Goal: Information Seeking & Learning: Learn about a topic

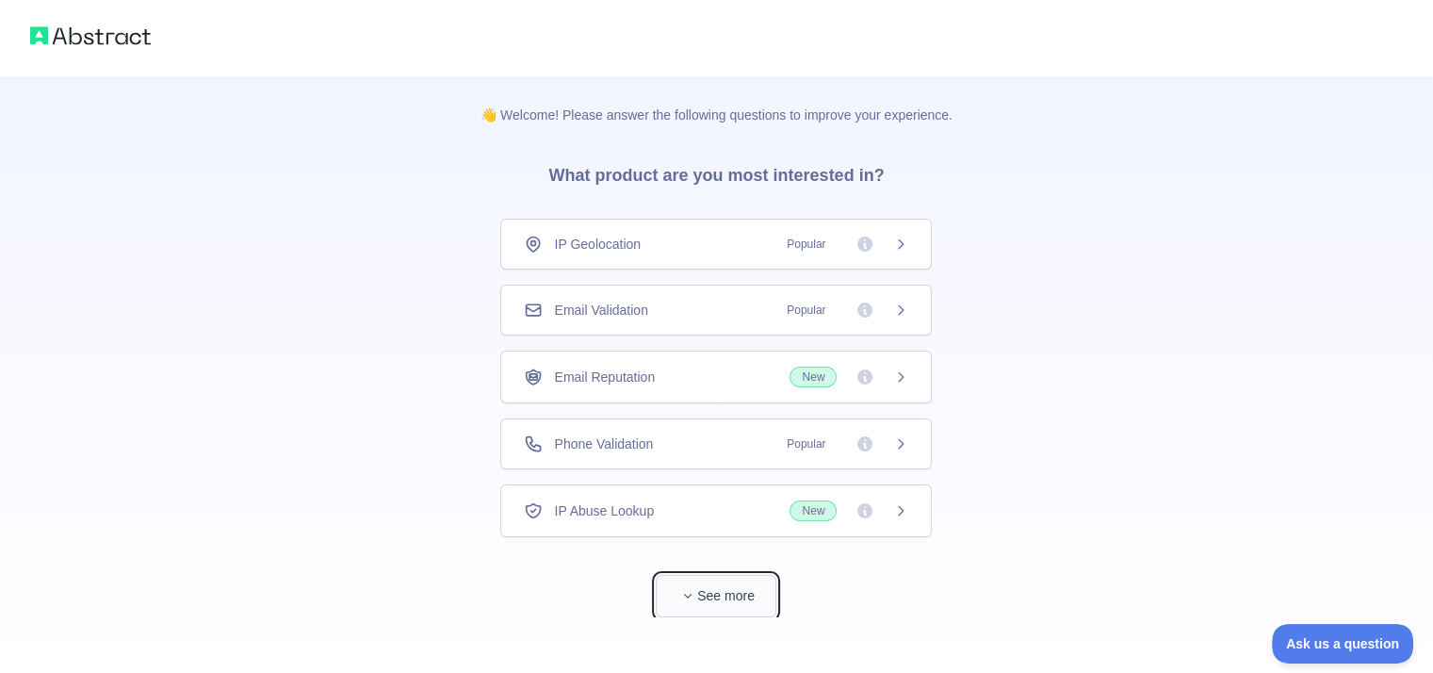
click at [739, 598] on button "See more" at bounding box center [716, 596] width 121 height 42
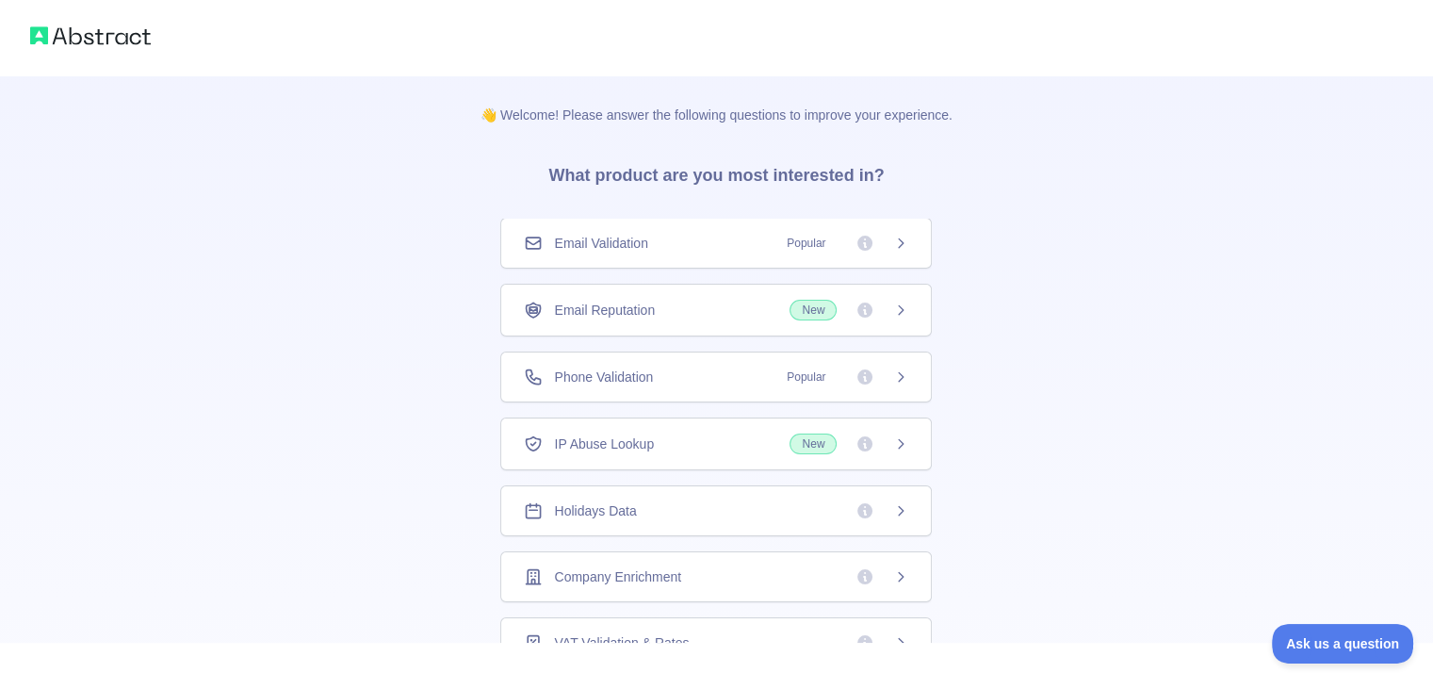
click at [750, 245] on div "Email Validation Popular" at bounding box center [716, 243] width 384 height 19
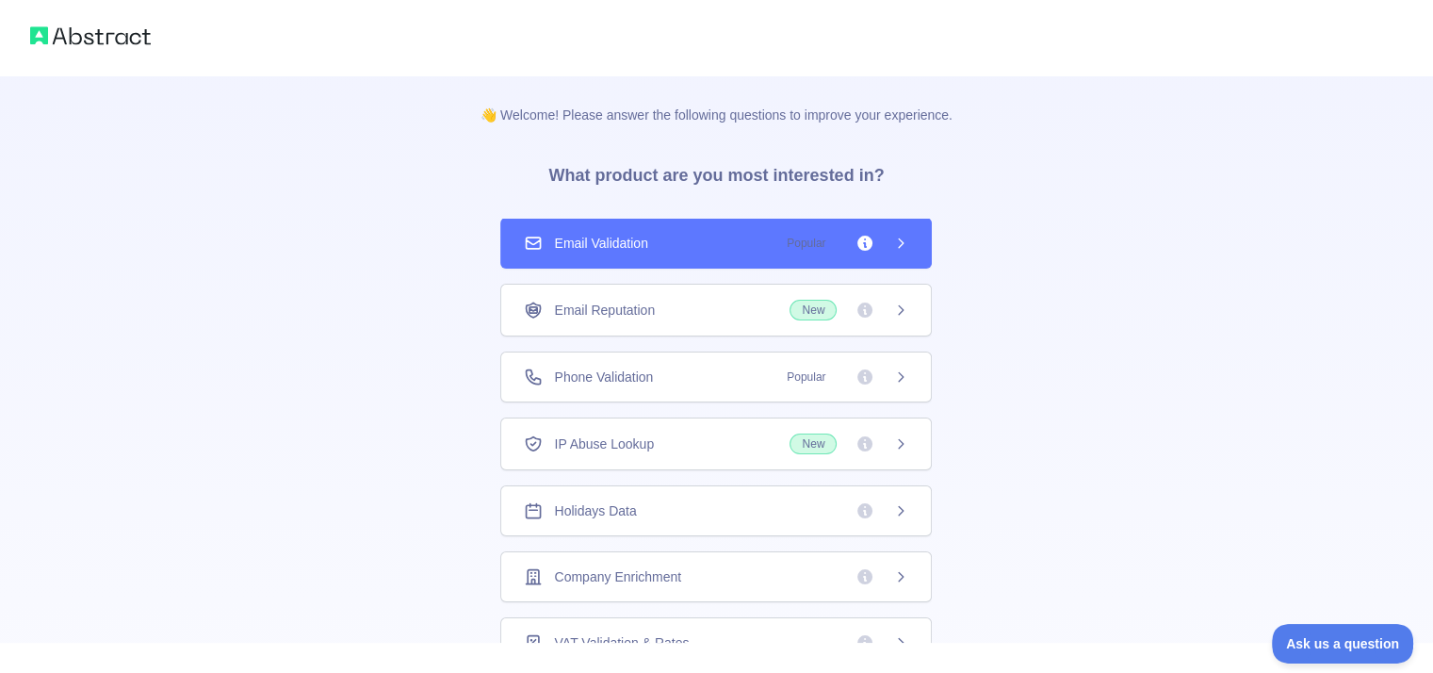
click at [712, 321] on div "Email Reputation New" at bounding box center [716, 310] width 432 height 53
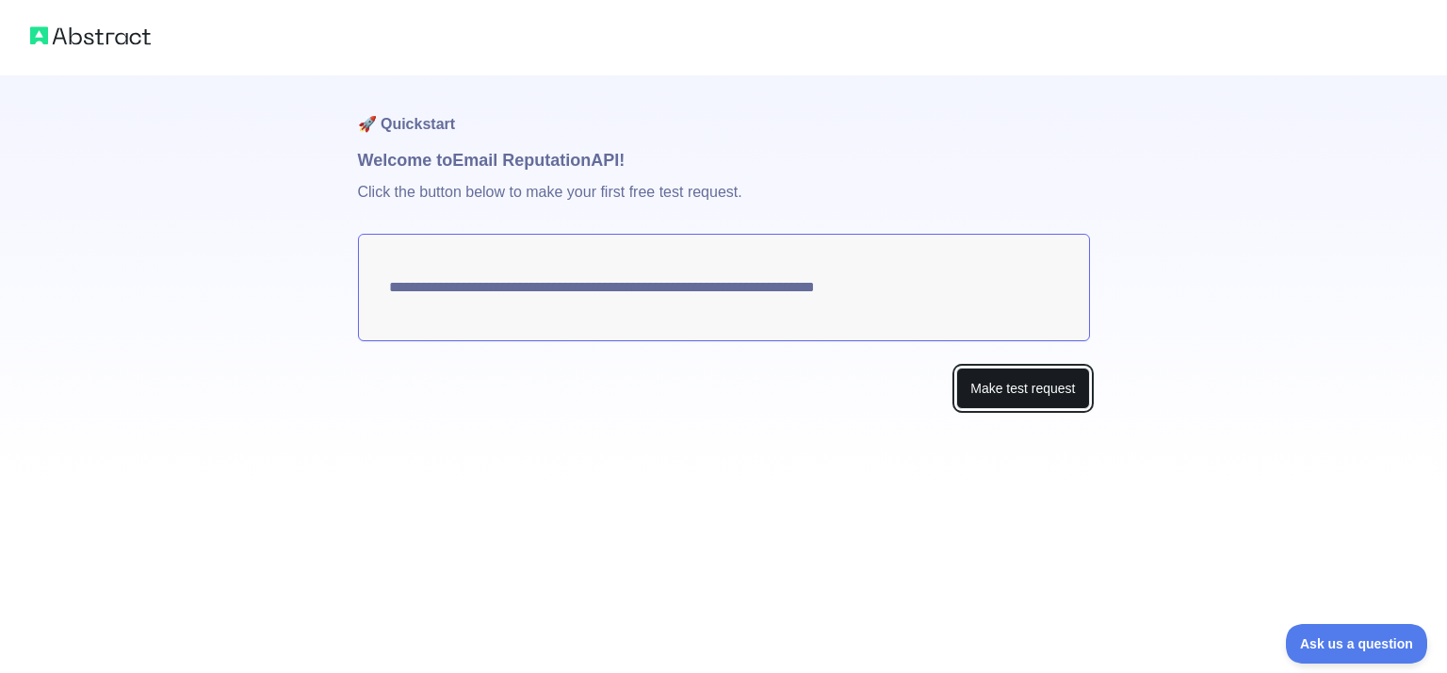
click at [1002, 396] on button "Make test request" at bounding box center [1022, 388] width 133 height 42
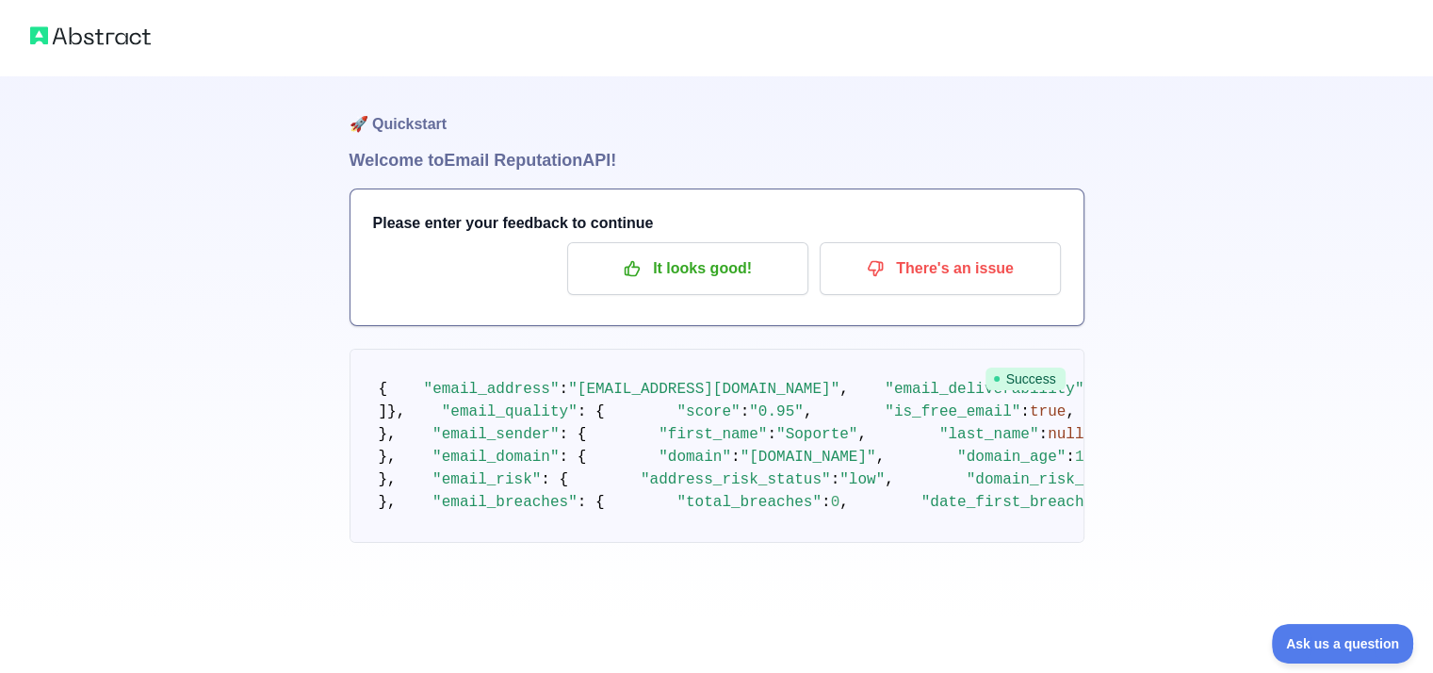
scroll to position [27, 0]
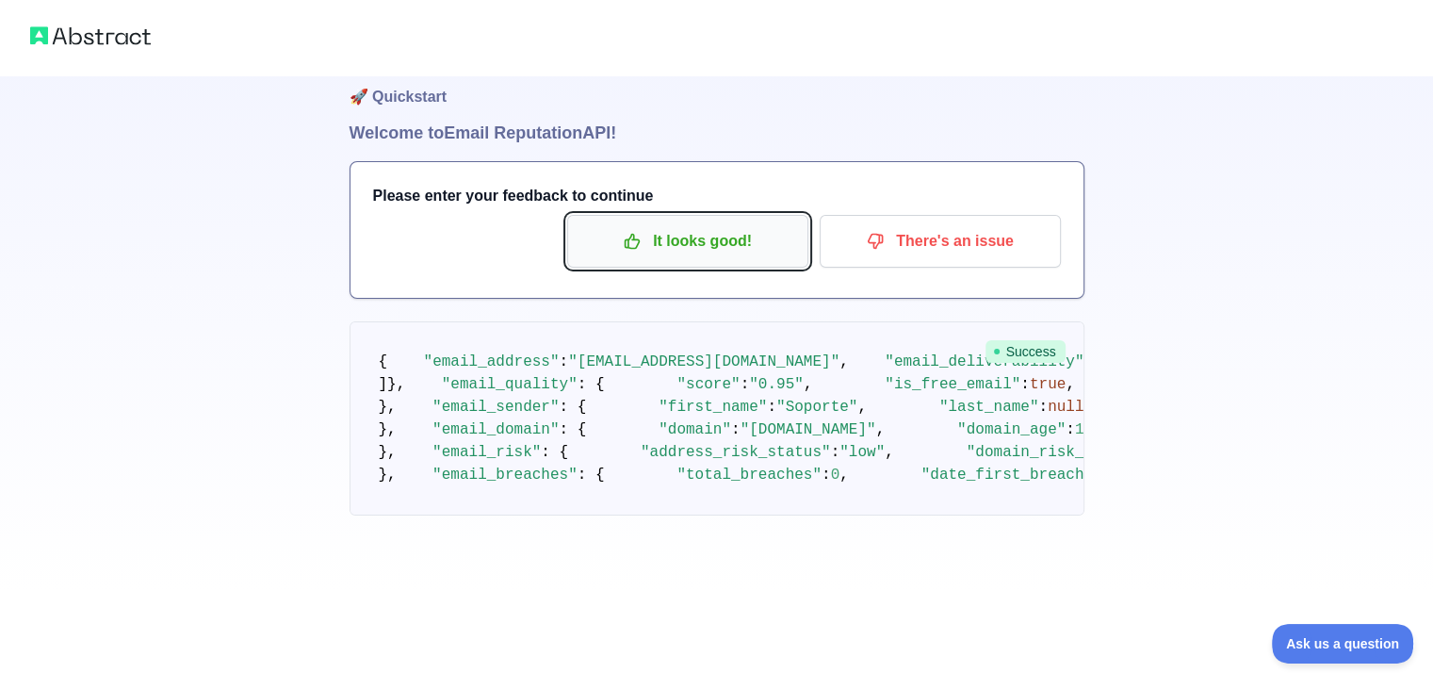
click at [701, 247] on p "It looks good!" at bounding box center [687, 241] width 213 height 32
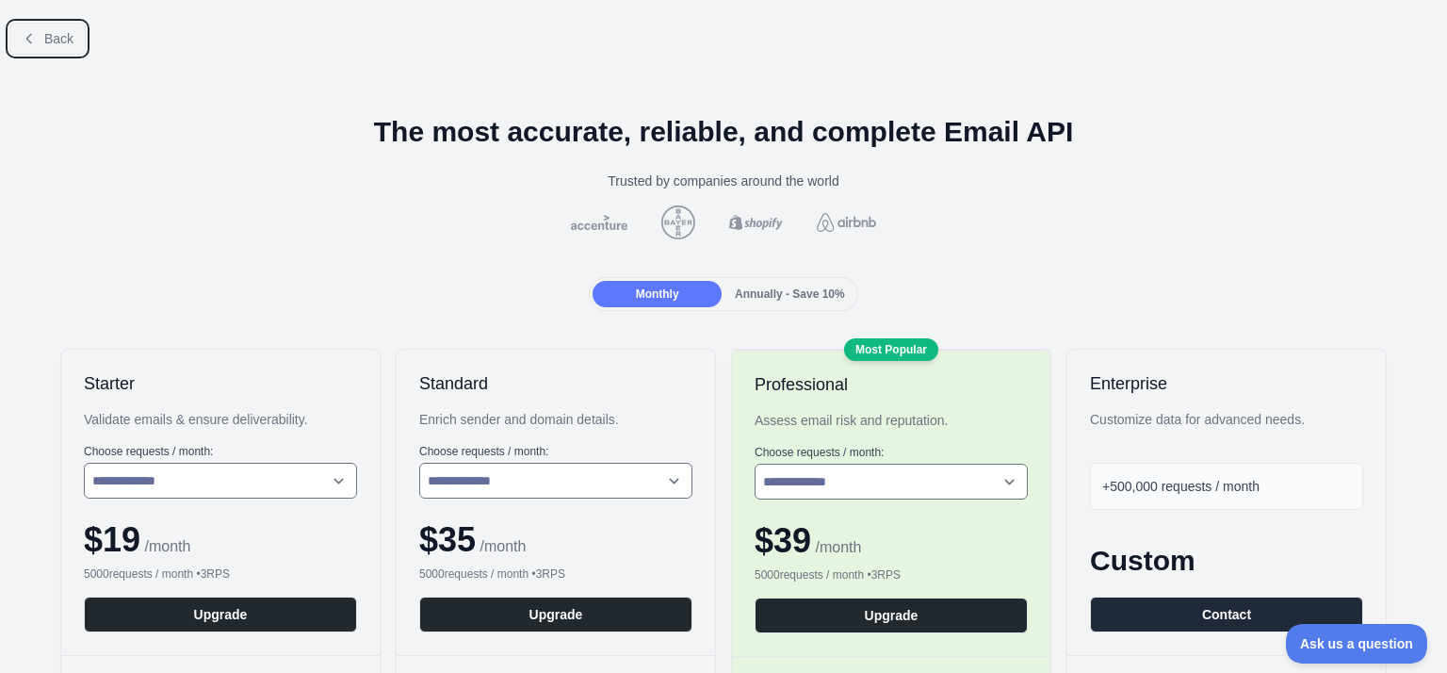
click at [51, 27] on button "Back" at bounding box center [47, 39] width 76 height 32
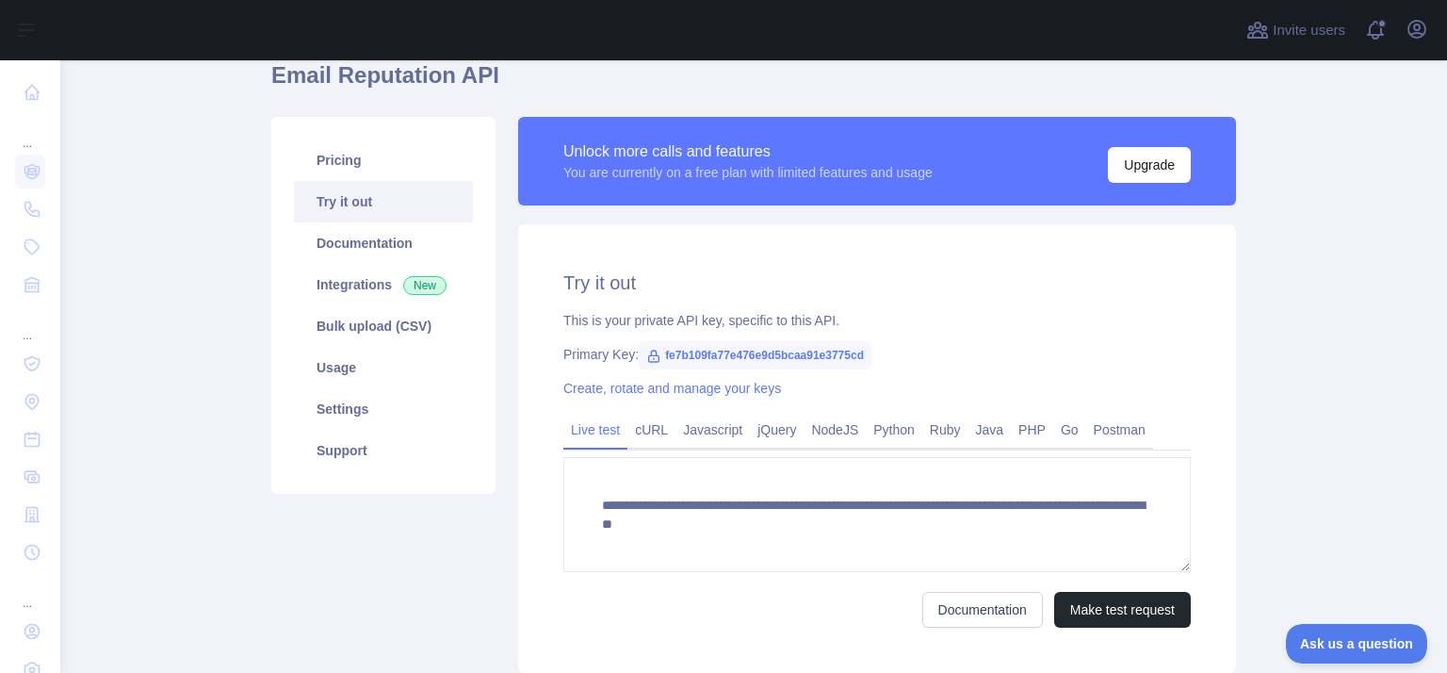
scroll to position [78, 0]
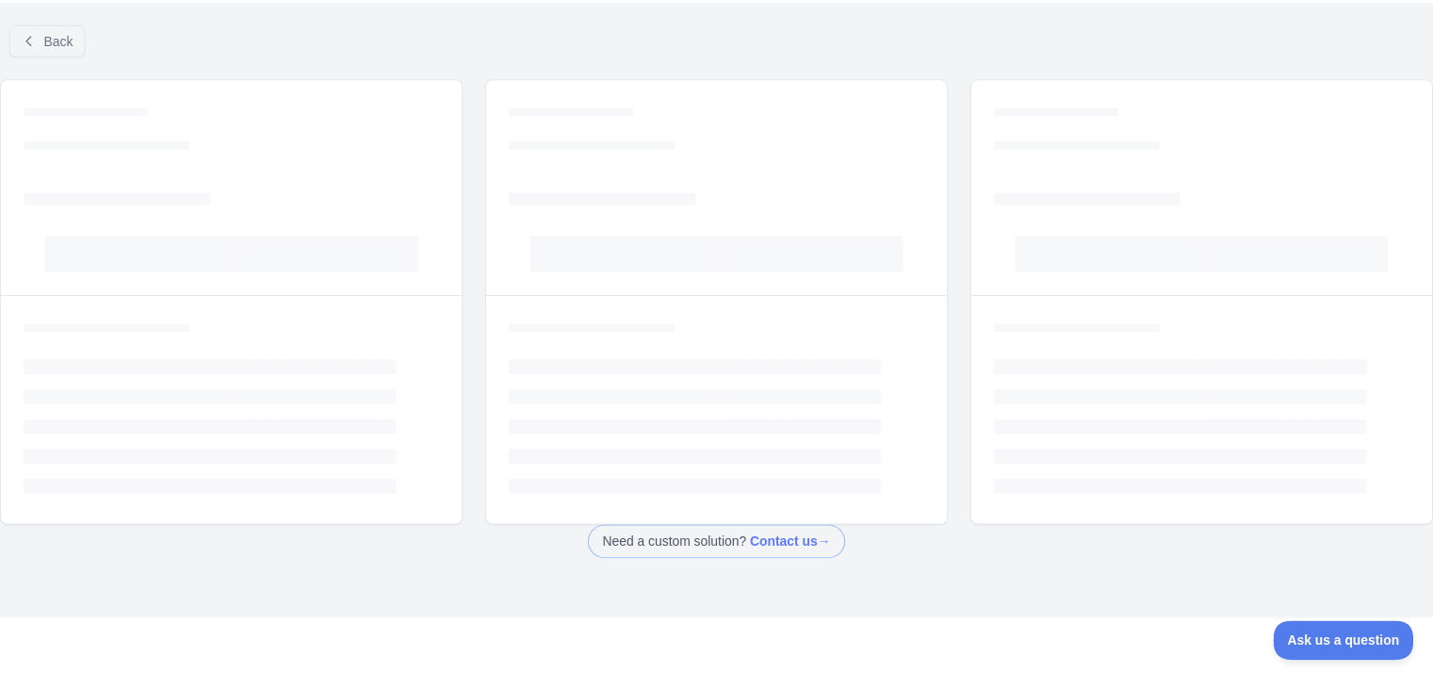
scroll to position [43, 0]
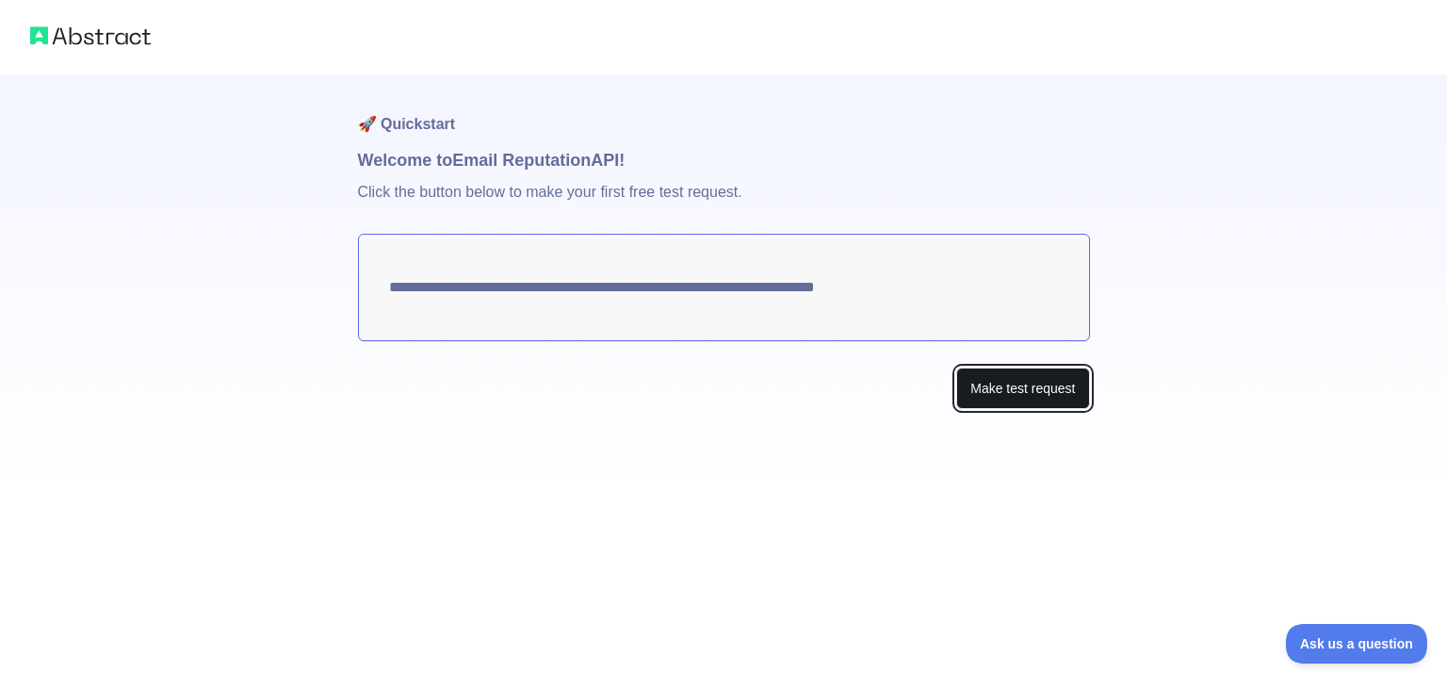
click at [1013, 394] on button "Make test request" at bounding box center [1022, 388] width 133 height 42
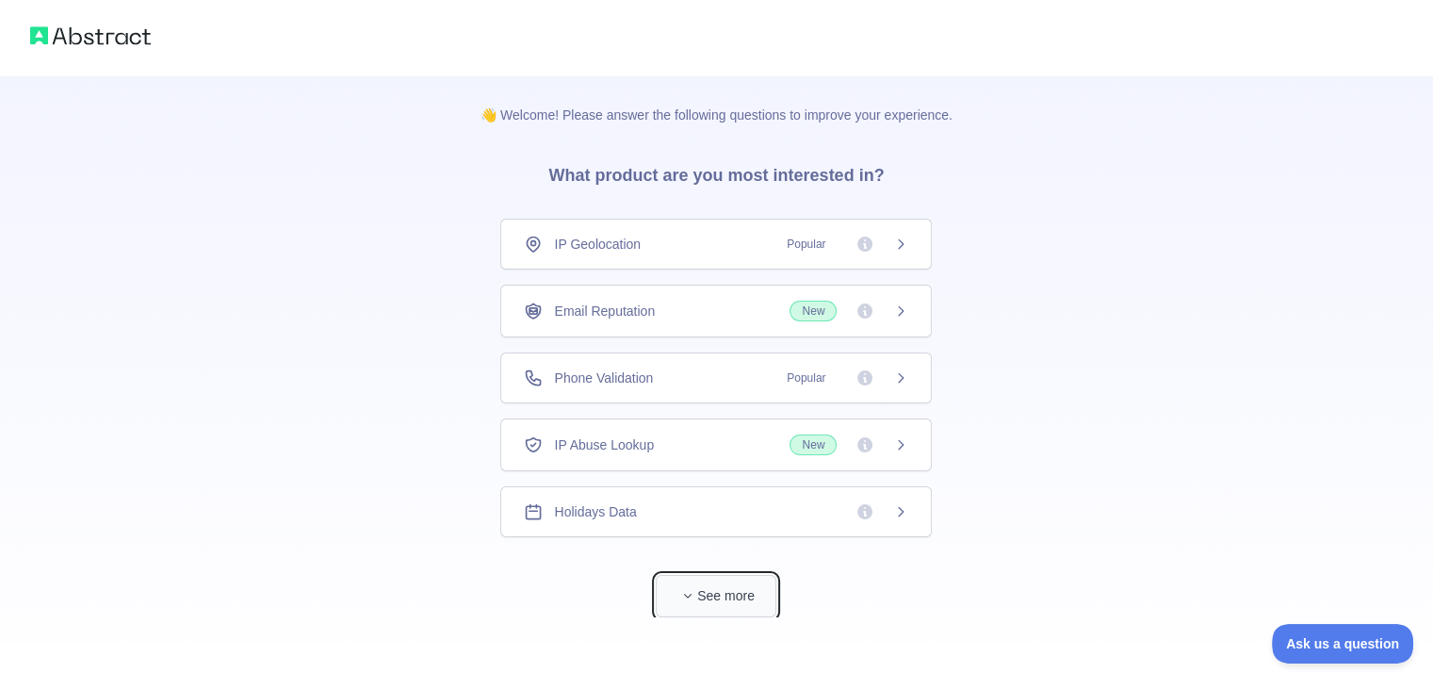
click at [729, 591] on button "See more" at bounding box center [716, 596] width 121 height 42
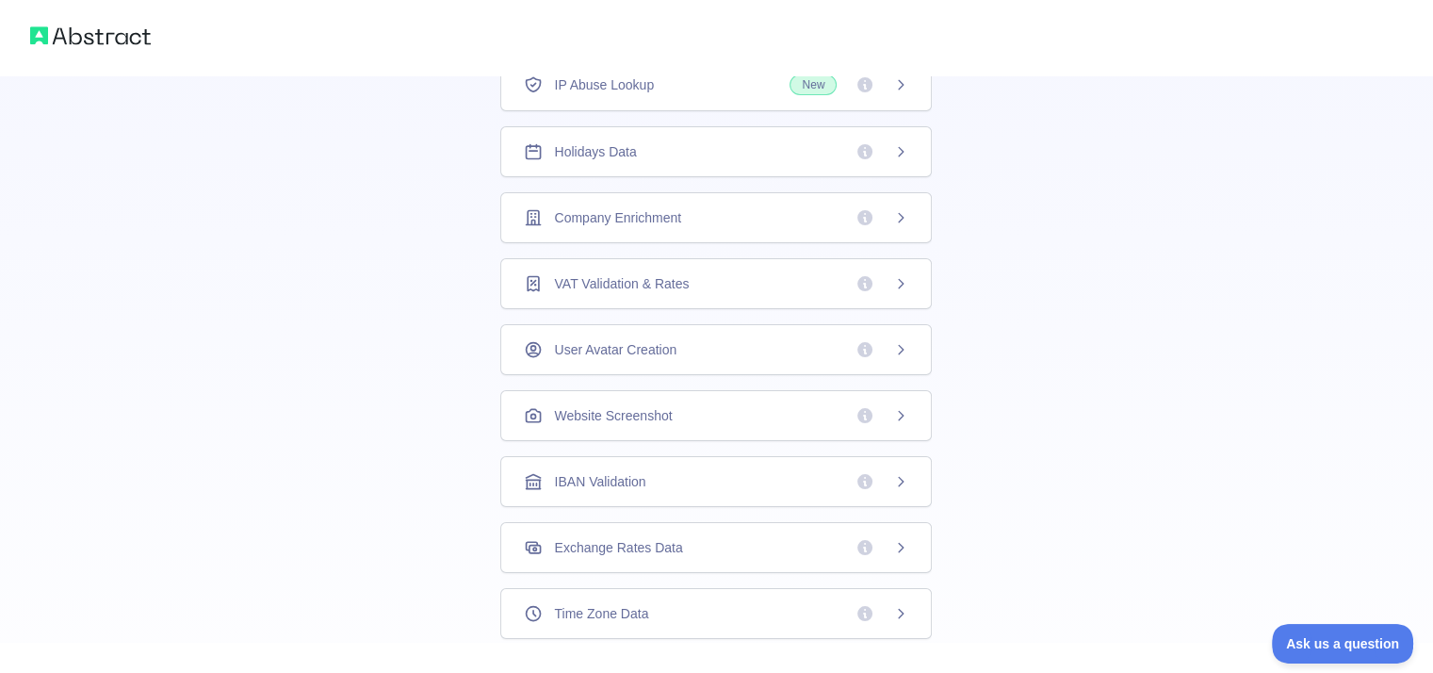
scroll to position [351, 0]
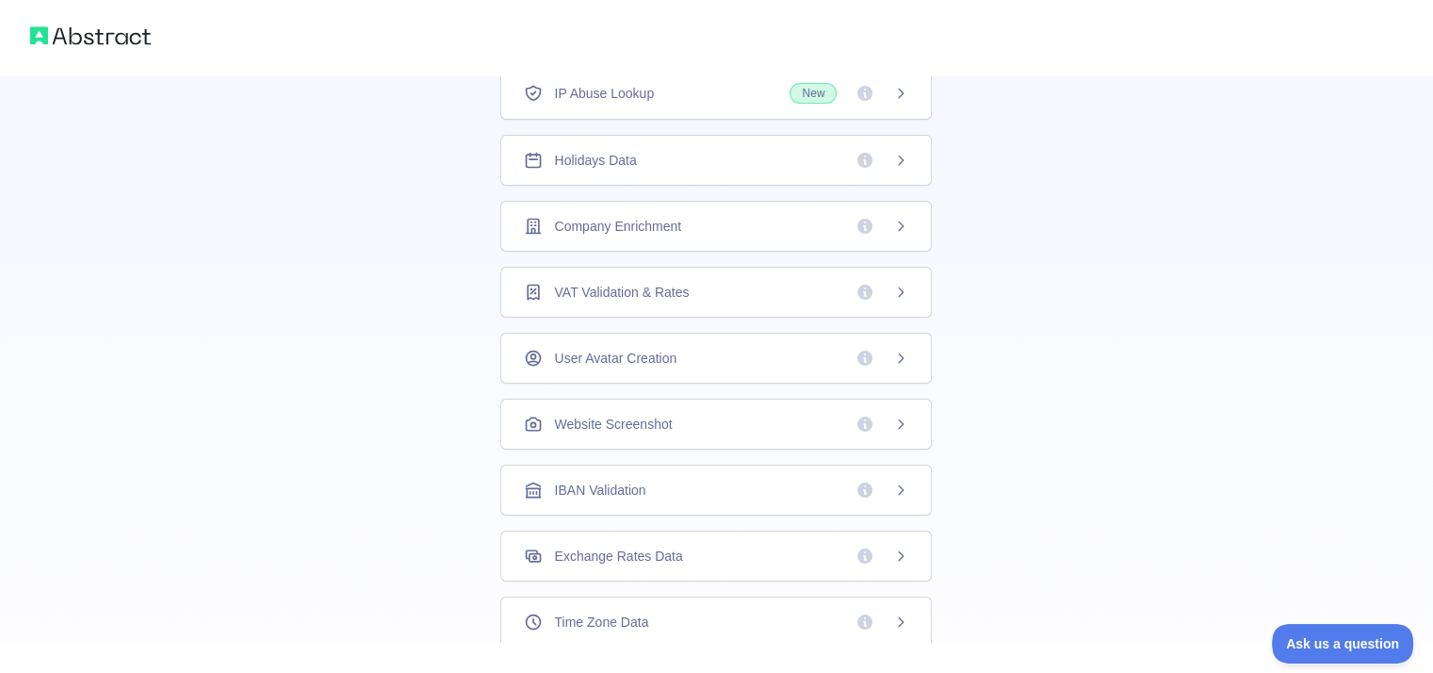
click at [683, 359] on div "User Avatar Creation" at bounding box center [716, 358] width 384 height 19
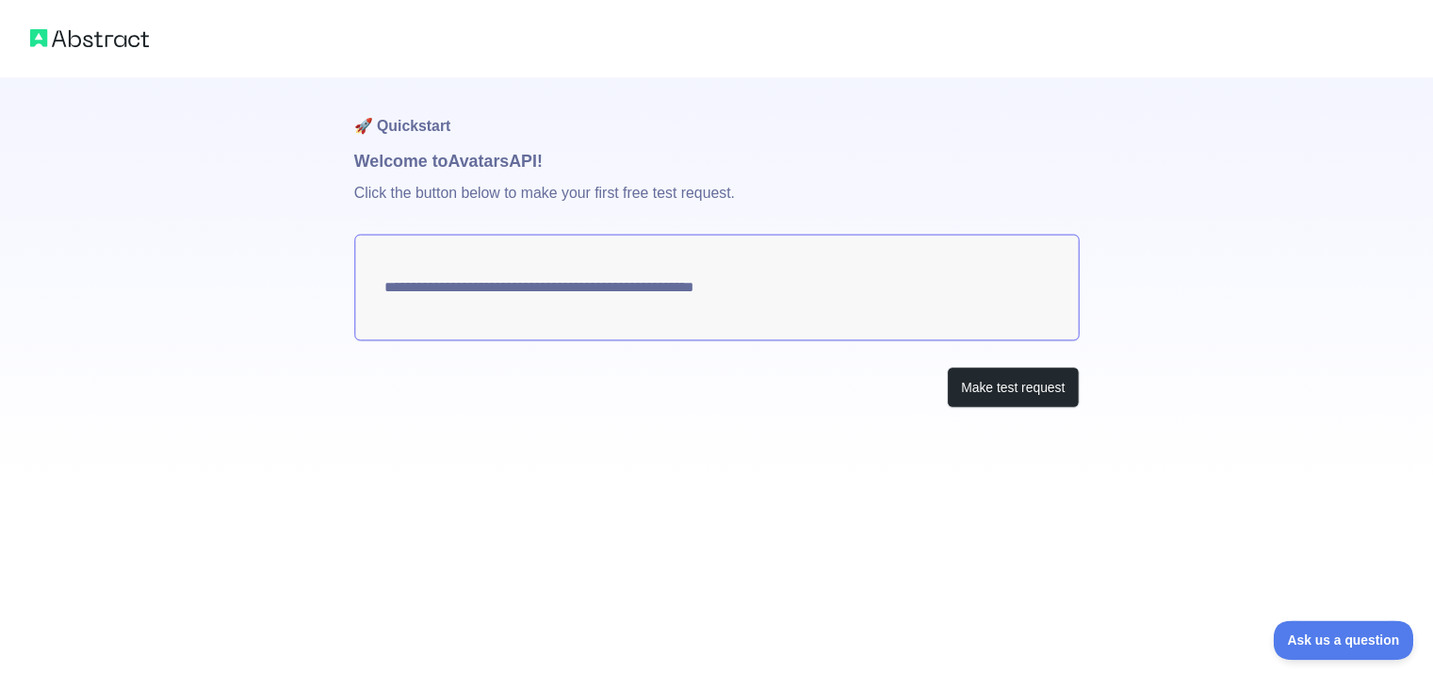
scroll to position [17, 0]
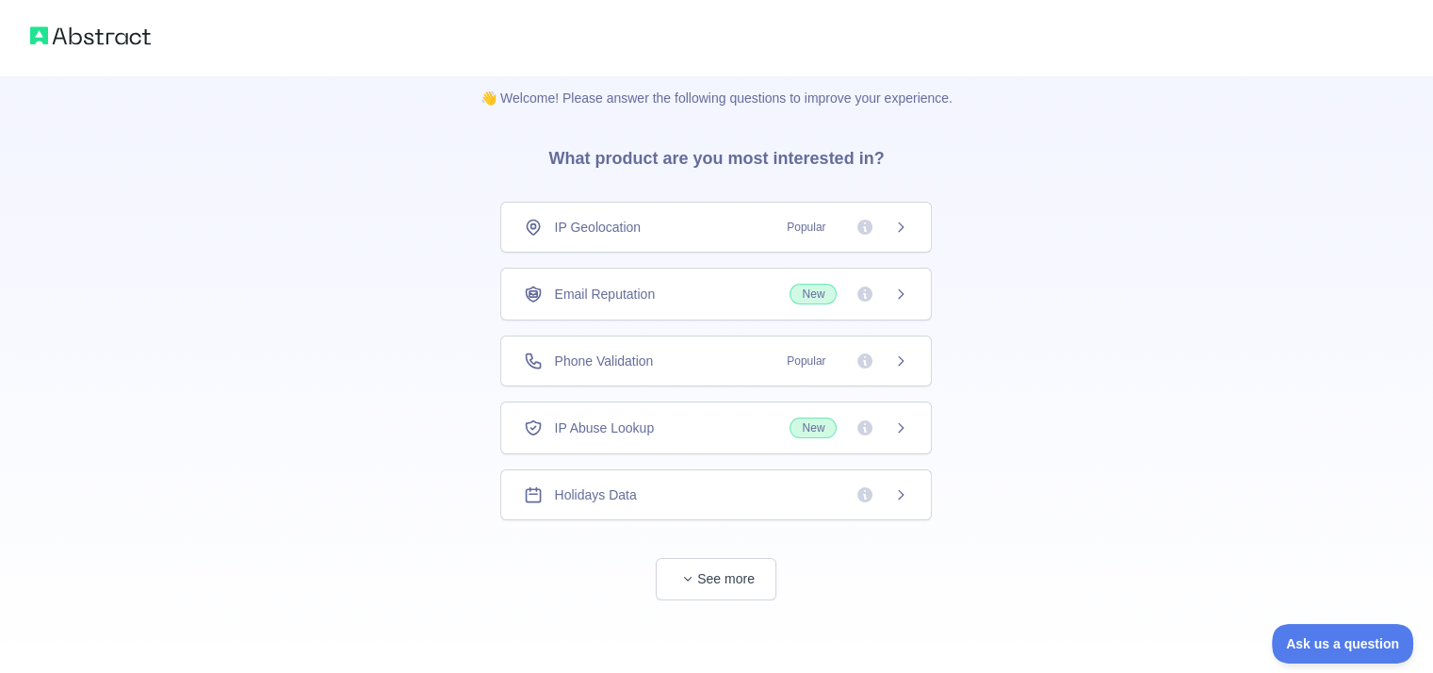
click at [667, 366] on div "Phone Validation Popular" at bounding box center [716, 360] width 384 height 19
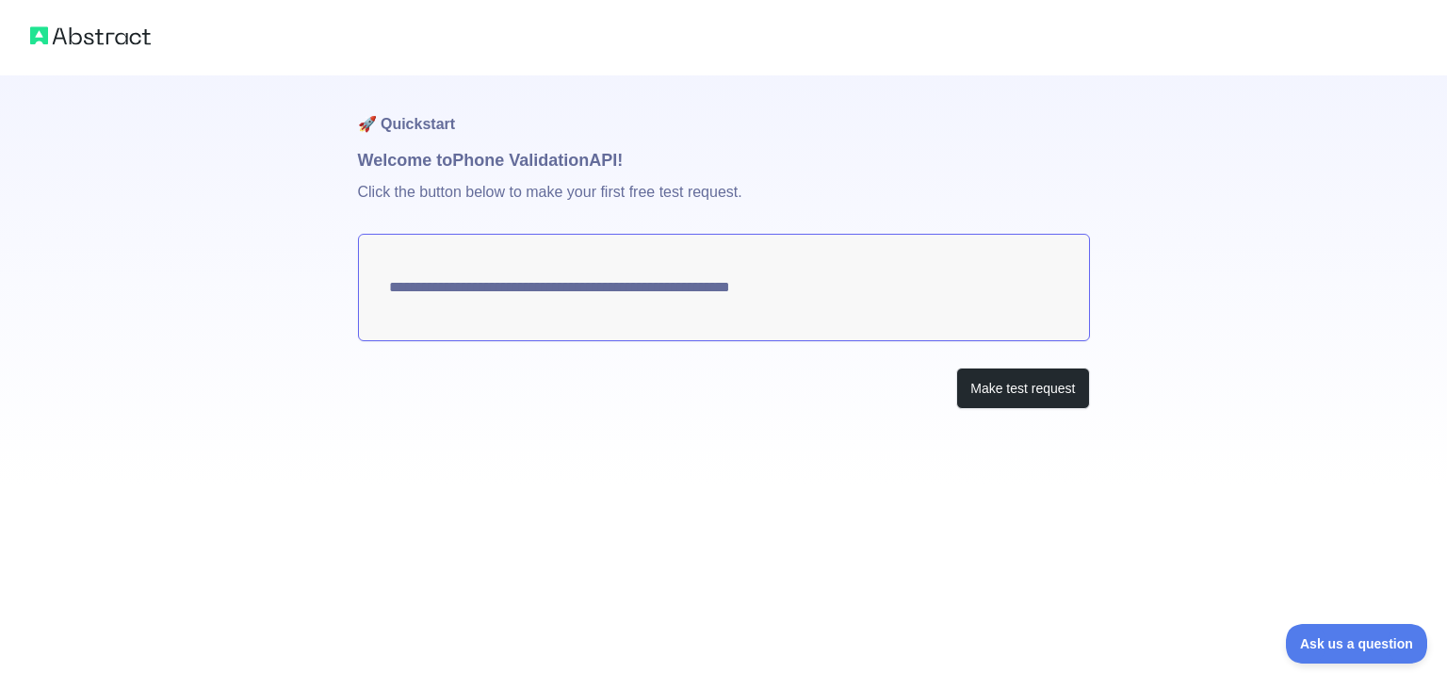
click at [830, 291] on textarea "**********" at bounding box center [724, 287] width 732 height 107
click at [1025, 387] on button "Make test request" at bounding box center [1022, 388] width 133 height 42
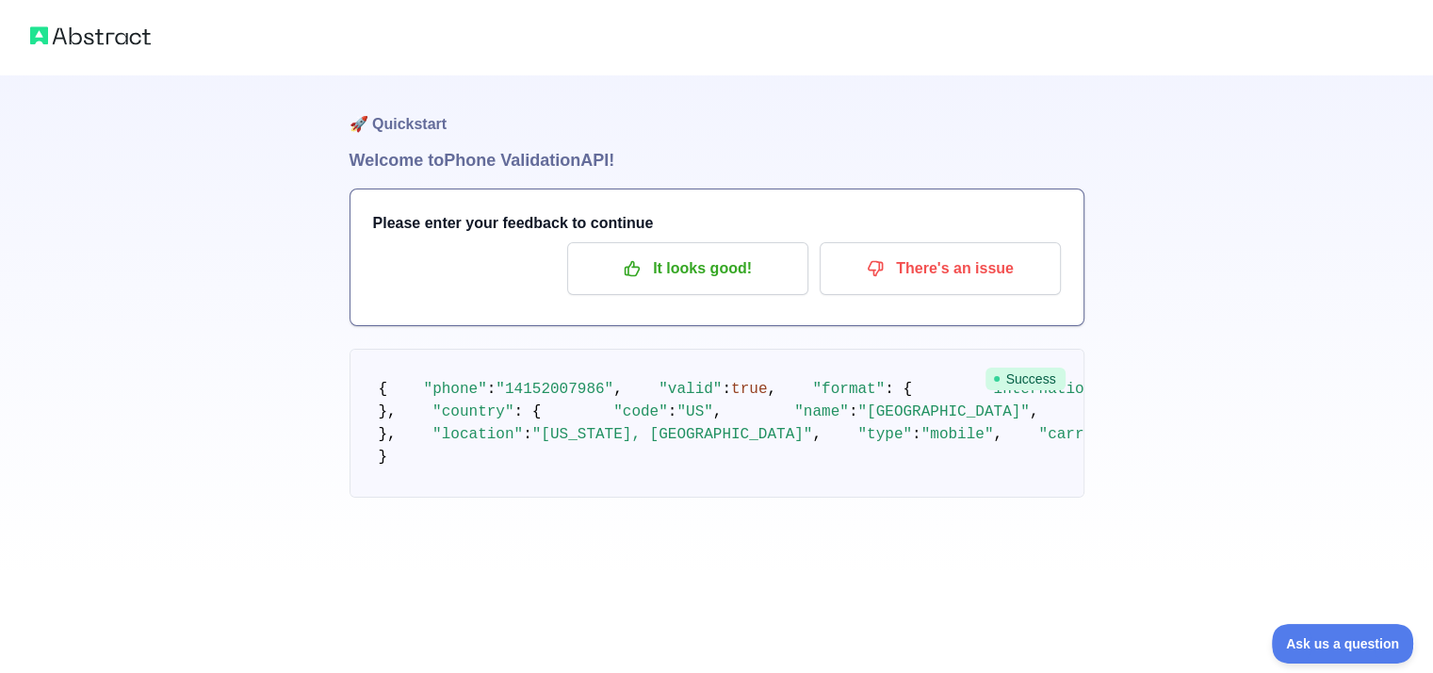
scroll to position [45, 0]
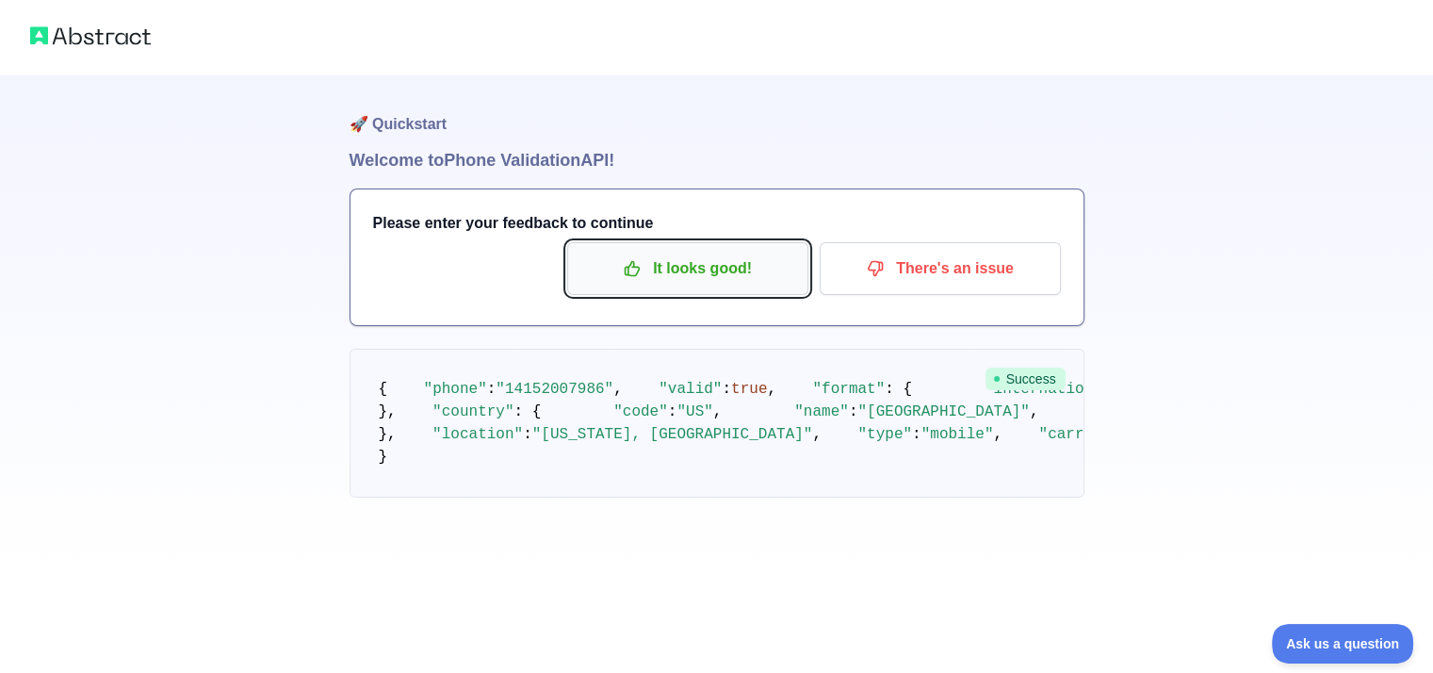
click at [645, 252] on p "It looks good!" at bounding box center [687, 268] width 213 height 32
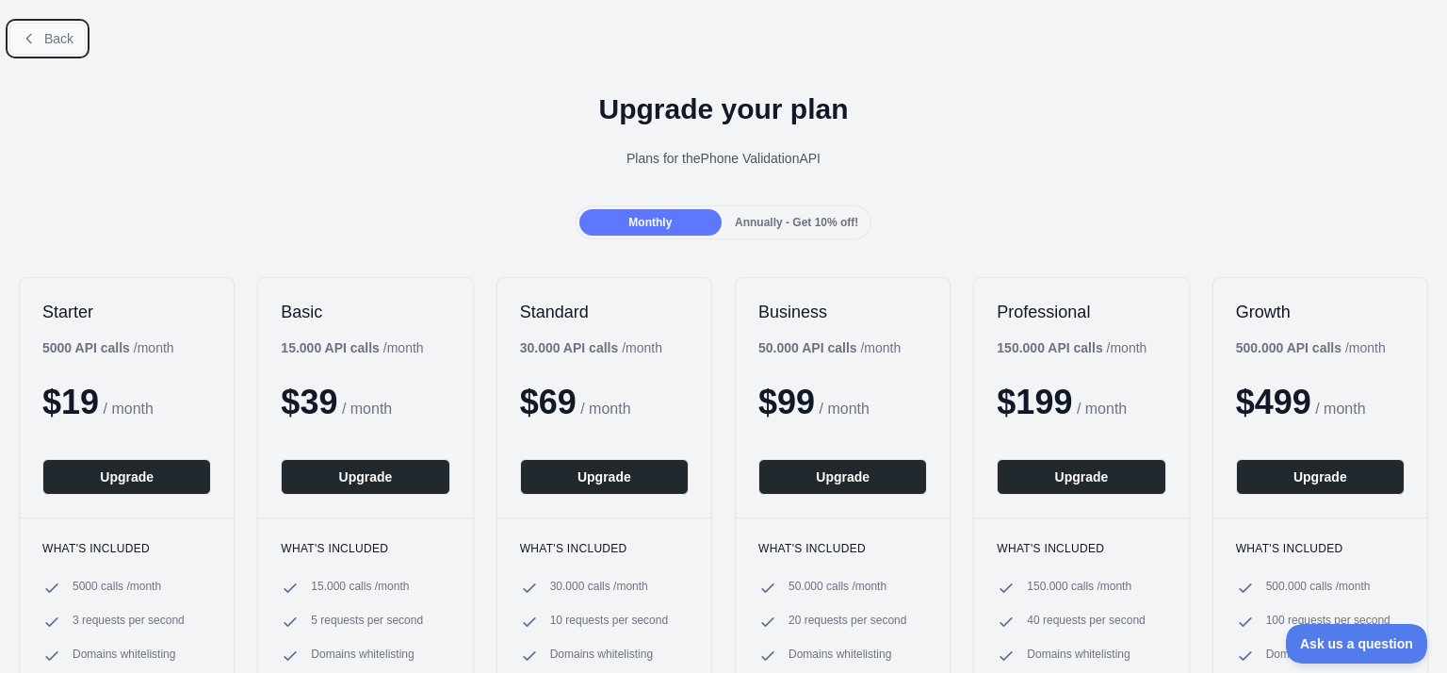
click at [69, 45] on span "Back" at bounding box center [58, 38] width 29 height 15
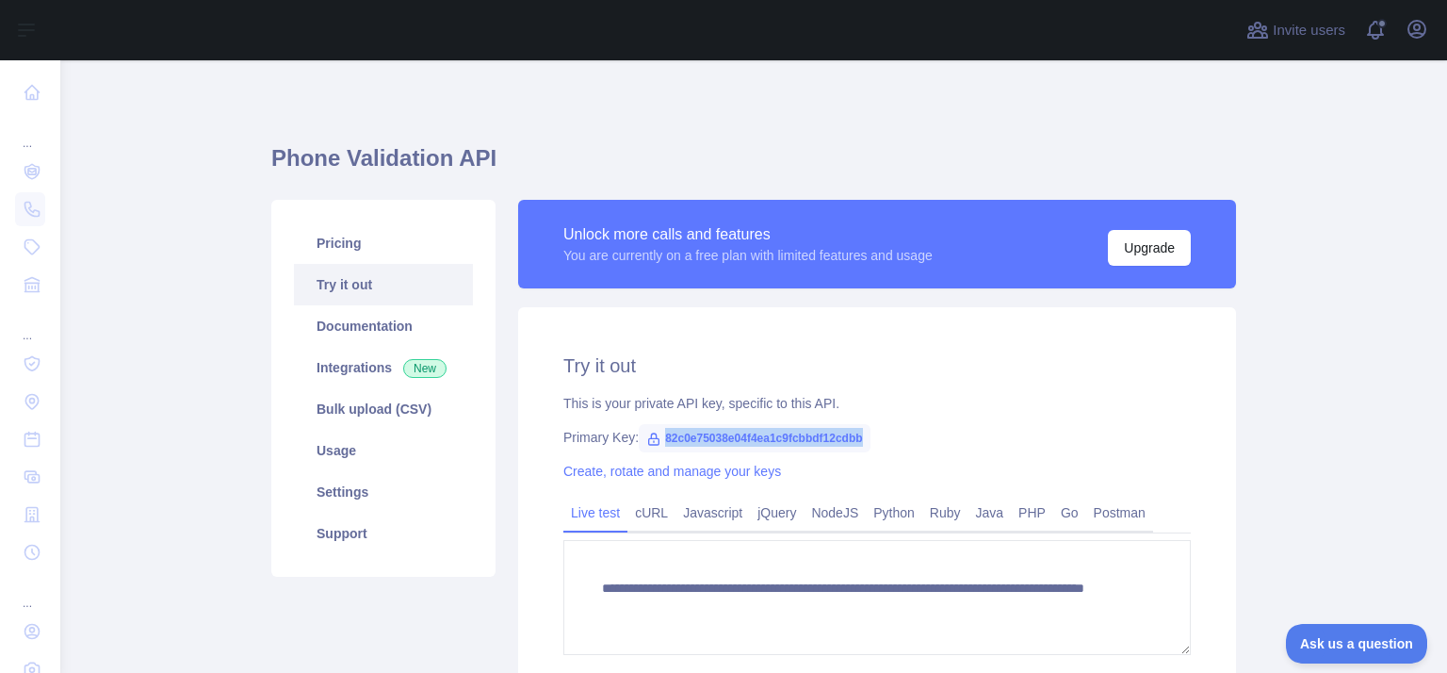
drag, startPoint x: 852, startPoint y: 436, endPoint x: 643, endPoint y: 440, distance: 208.2
click at [643, 440] on span "82c0e75038e04f4ea1c9fcbbdf12cdbb" at bounding box center [754, 438] width 231 height 28
click at [696, 440] on span "82c0e75038e04f4ea1c9fcbbdf12cdbb" at bounding box center [754, 438] width 231 height 28
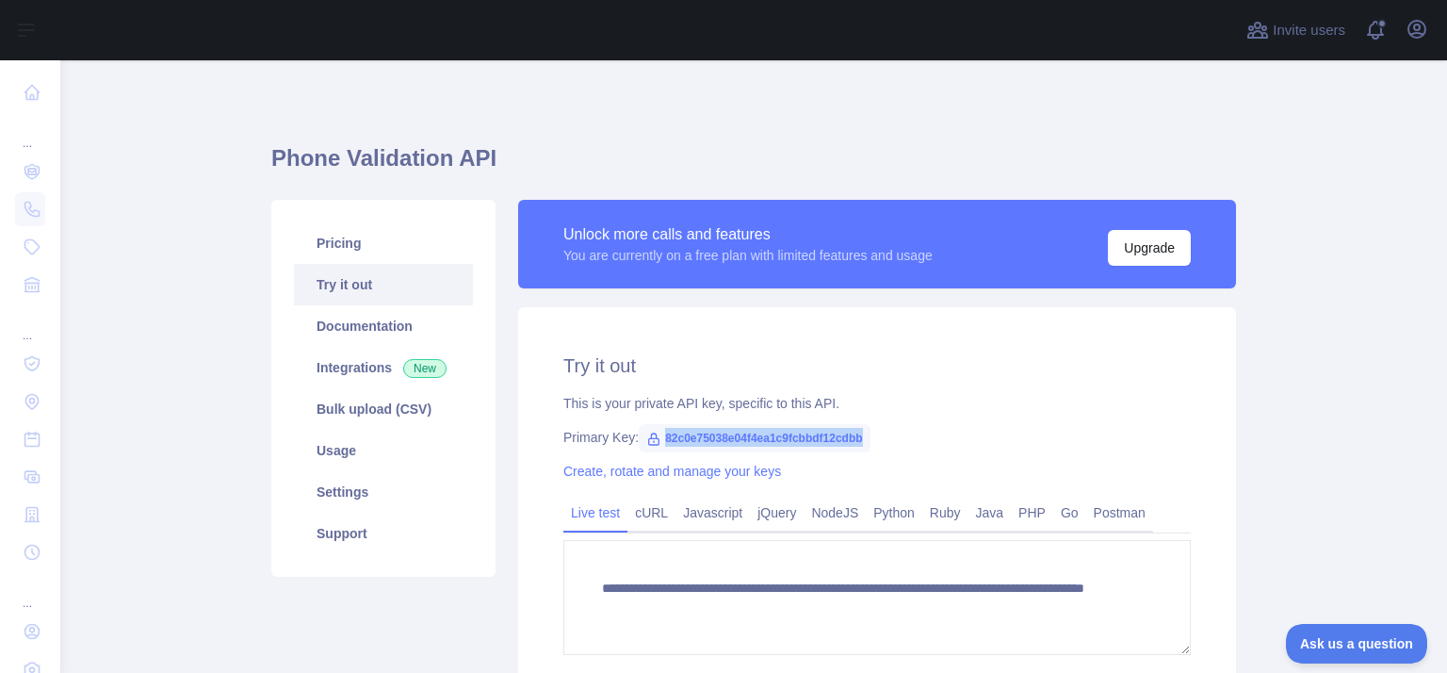
click at [696, 440] on span "82c0e75038e04f4ea1c9fcbbdf12cdbb" at bounding box center [754, 438] width 231 height 28
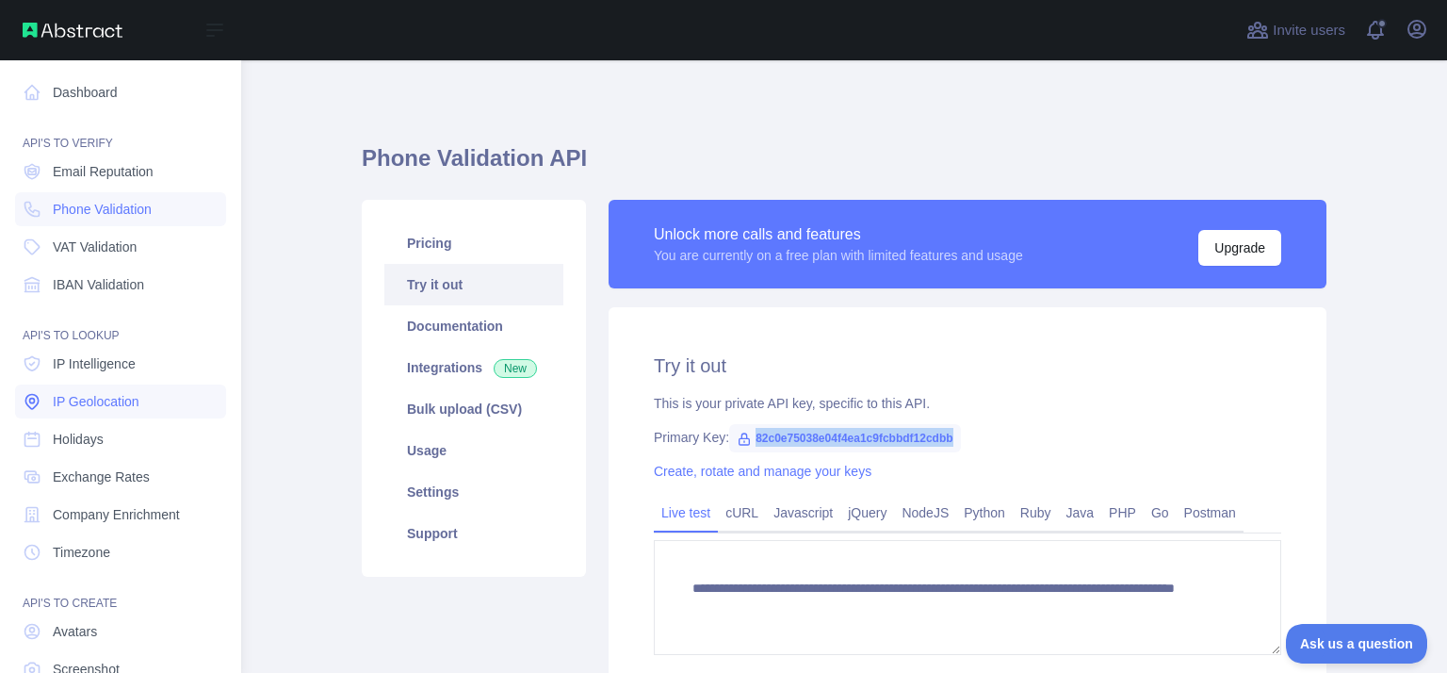
click at [103, 403] on span "IP Geolocation" at bounding box center [96, 401] width 87 height 19
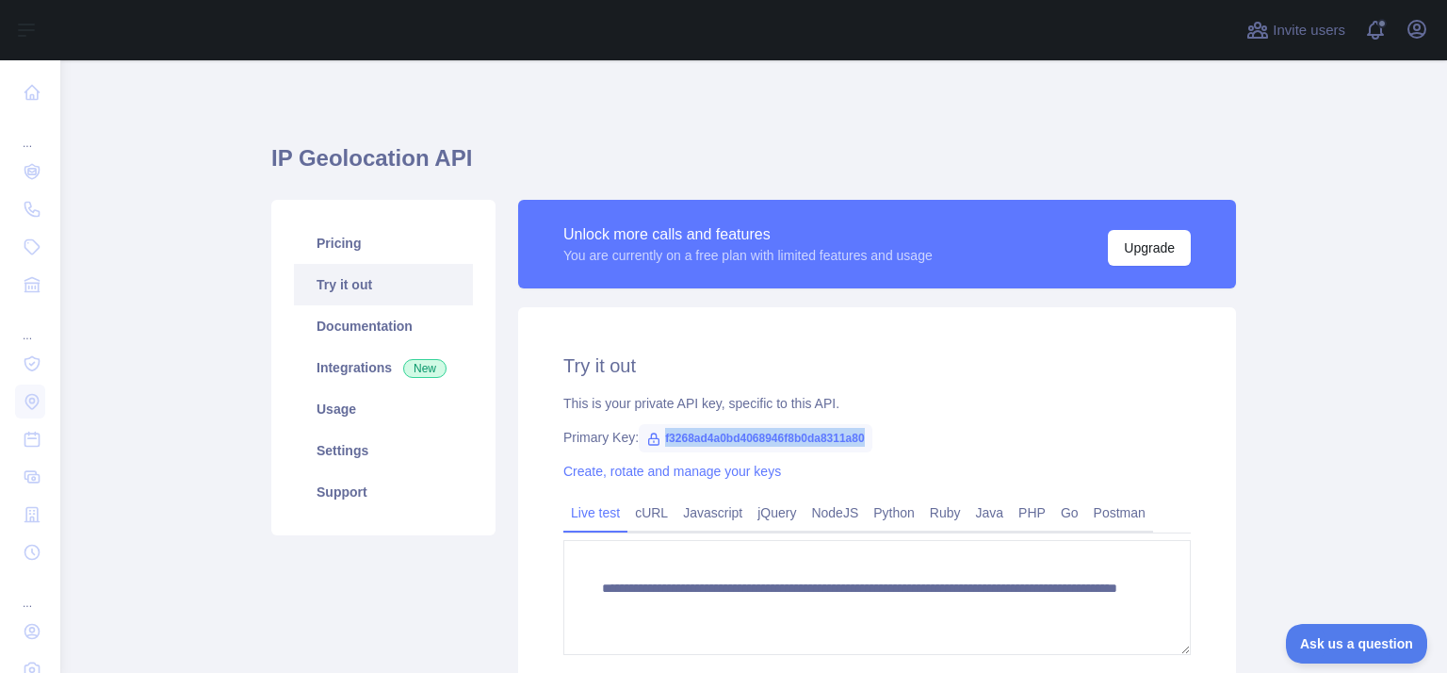
drag, startPoint x: 860, startPoint y: 437, endPoint x: 654, endPoint y: 432, distance: 206.4
click at [654, 432] on span "f3268ad4a0bd4068946f8b0da8311a80" at bounding box center [756, 438] width 234 height 28
copy span "f3268ad4a0bd4068946f8b0da8311a80"
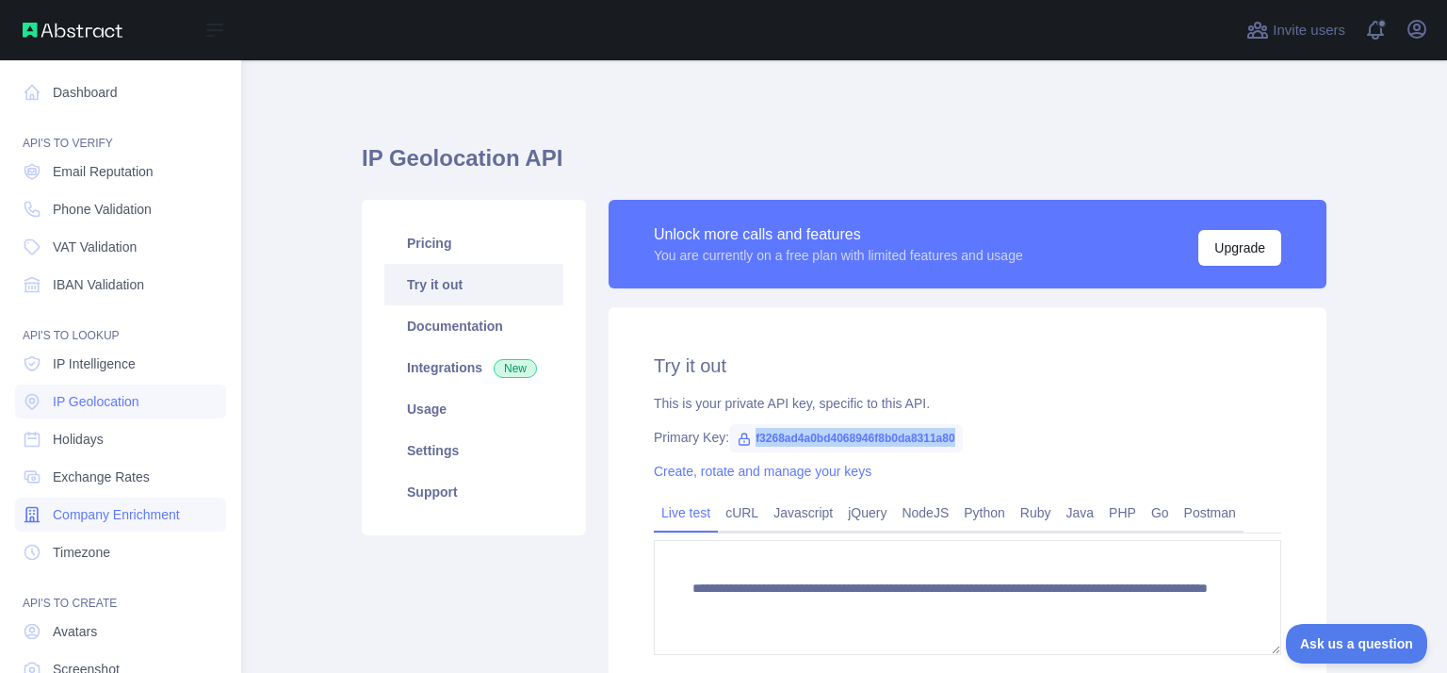
click at [134, 515] on span "Company Enrichment" at bounding box center [116, 514] width 127 height 19
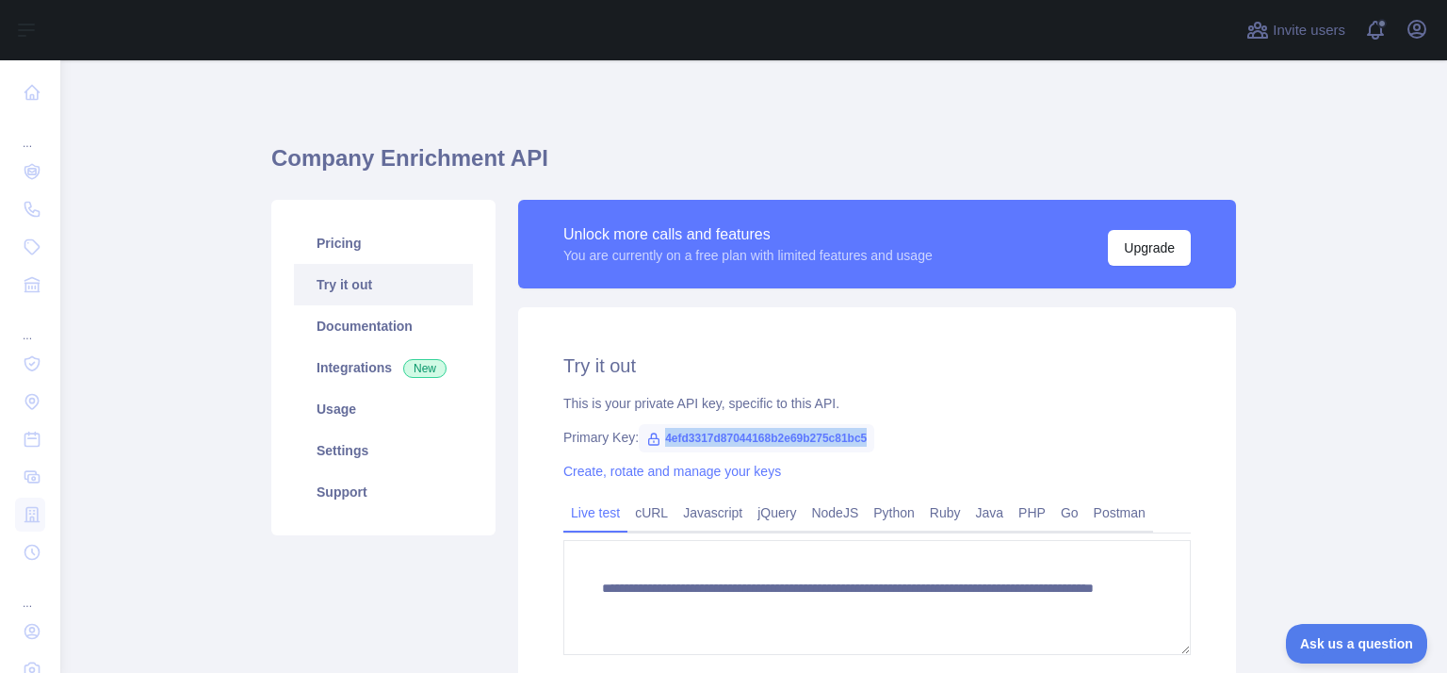
drag, startPoint x: 863, startPoint y: 441, endPoint x: 652, endPoint y: 438, distance: 211.1
click at [652, 438] on span "4efd3317d87044168b2e69b275c81bc5" at bounding box center [757, 438] width 236 height 28
copy span "4efd3317d87044168b2e69b275c81bc5"
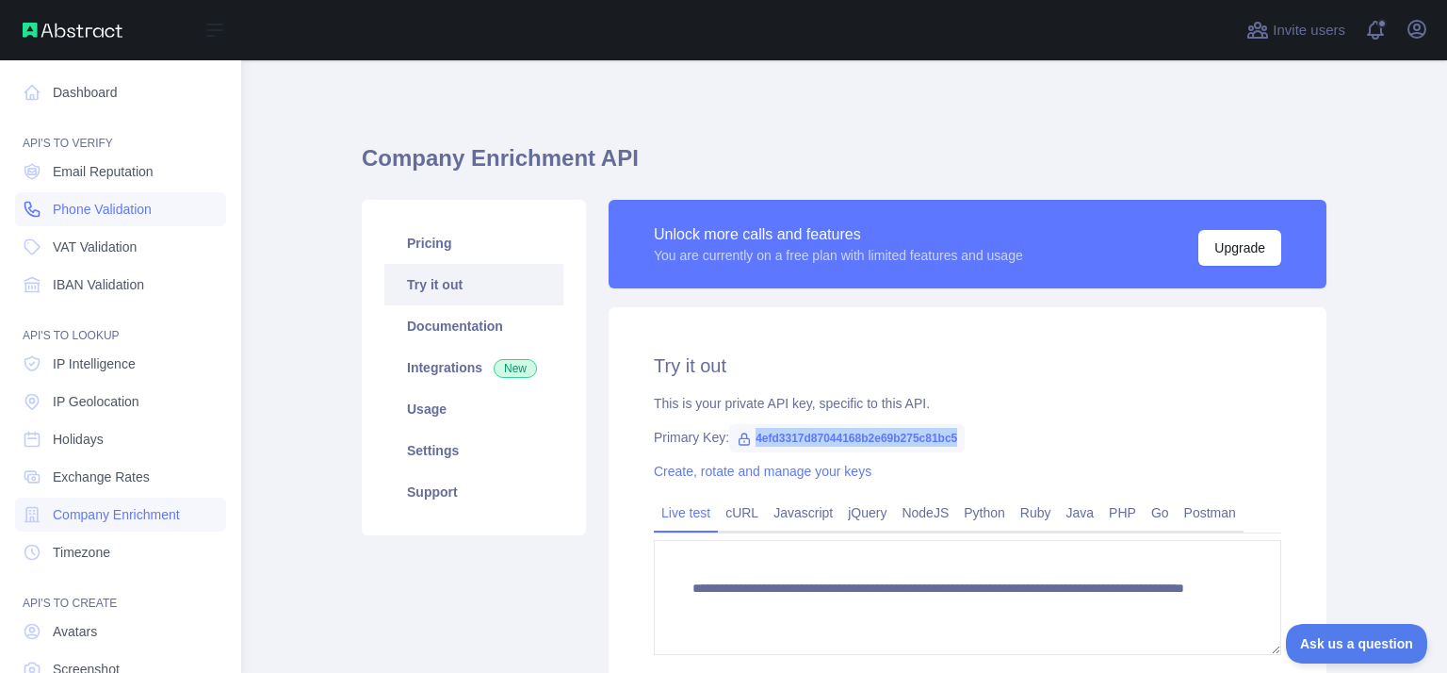
click at [71, 210] on span "Phone Validation" at bounding box center [102, 209] width 99 height 19
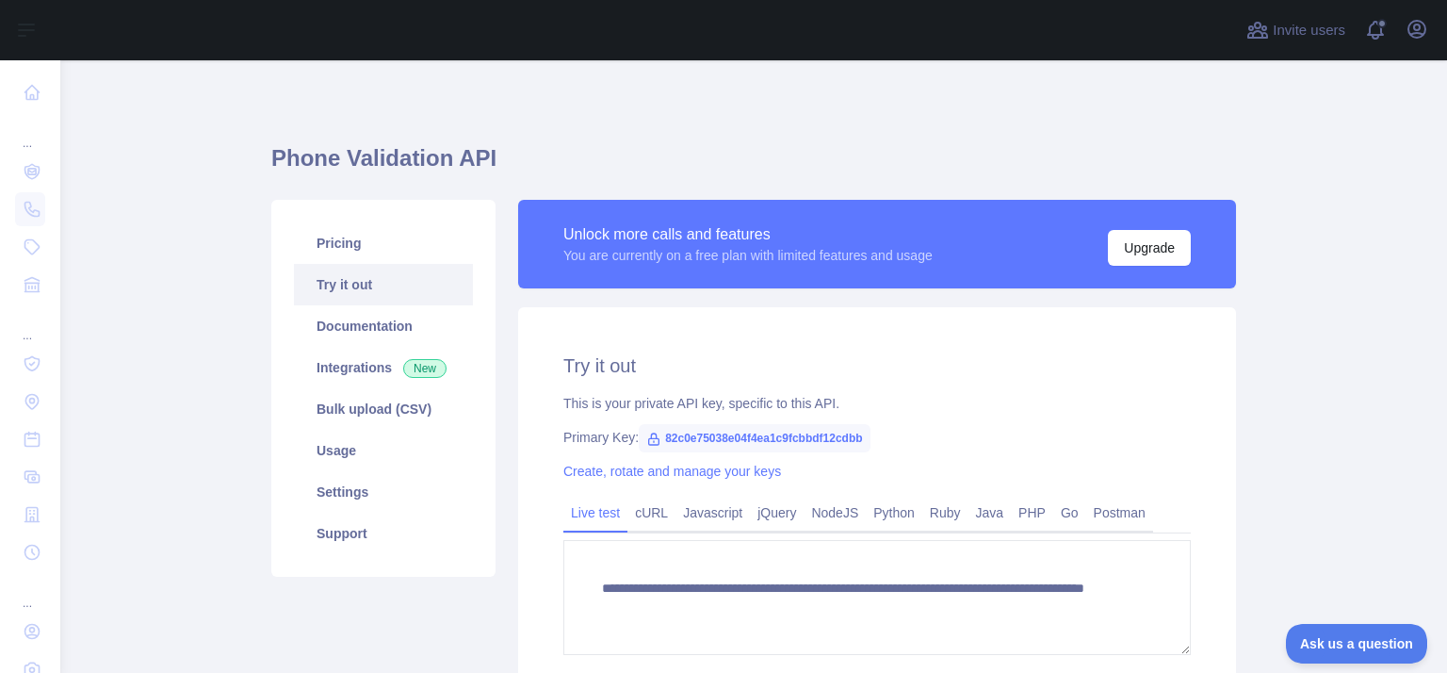
click at [822, 440] on span "82c0e75038e04f4ea1c9fcbbdf12cdbb" at bounding box center [754, 438] width 231 height 28
copy span "82c0e75038e04f4ea1c9fcbbdf12cdbb"
